Goal: Entertainment & Leisure: Consume media (video, audio)

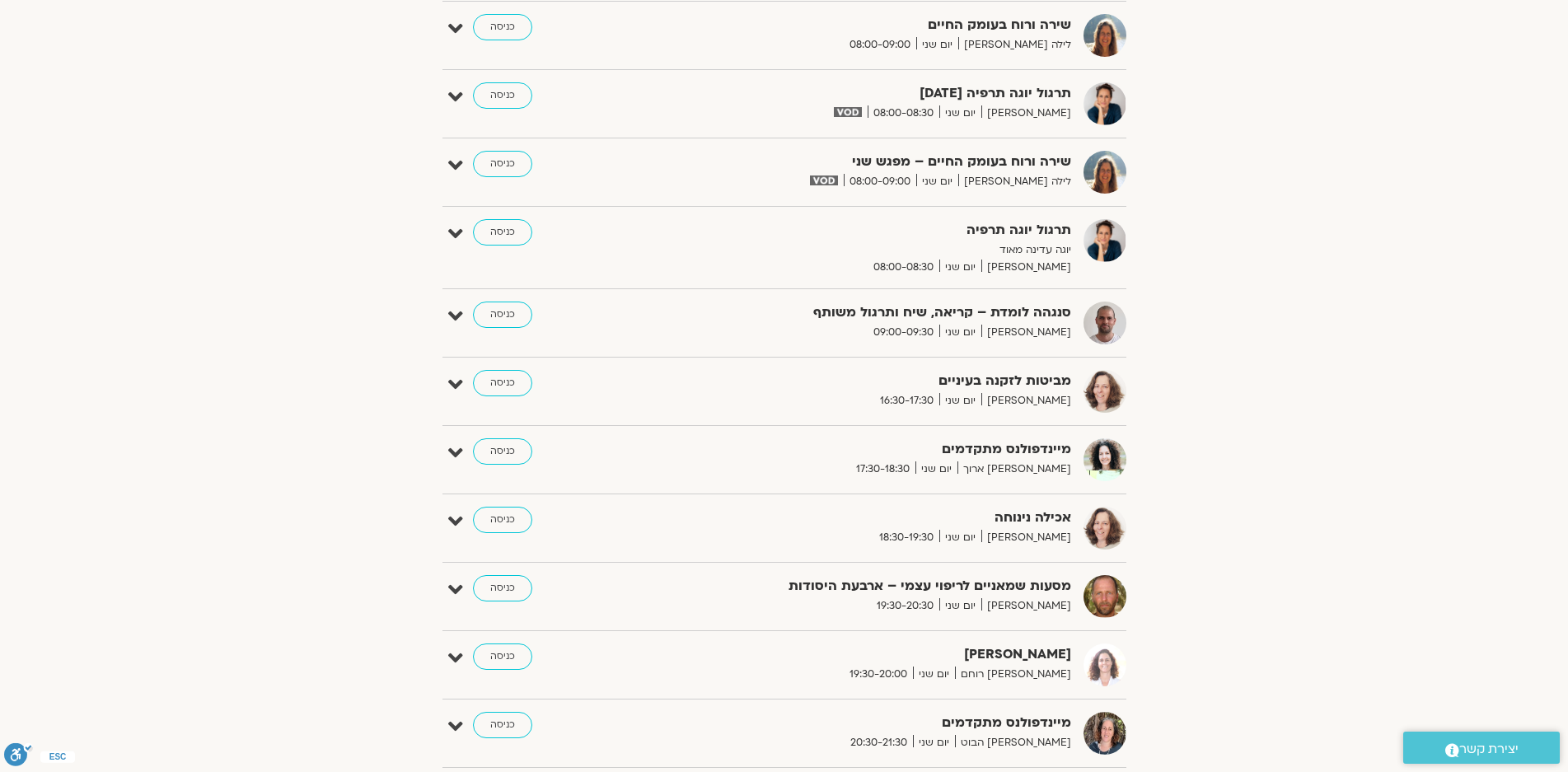
scroll to position [495, 0]
